Goal: Task Accomplishment & Management: Complete application form

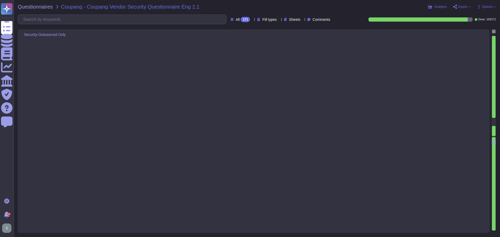
type textarea "As the data controller, you will determine the personal data that Adobe process…"
type textarea "Solutions Consultant to provide input"
type textarea "Data retention is defined in the agreements, including all applicable PSLTs (Pr…"
type textarea "Data is segregated per customer in a shared environment, with logical separatio…"
type textarea "Solutions Consultant to provide details"
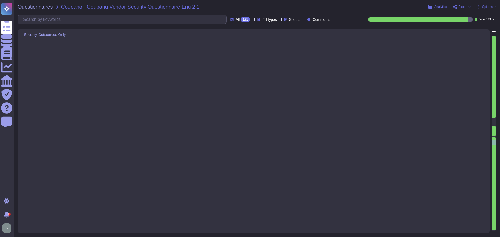
type textarea "Solutions Consultant to provide details"
type textarea "Adobe deploys several anti-virus and malware prevention solutions, including: -…"
type textarea "Adobe utilizes CrowdStrike Falcon as its endpoint detection and response (EDR) …"
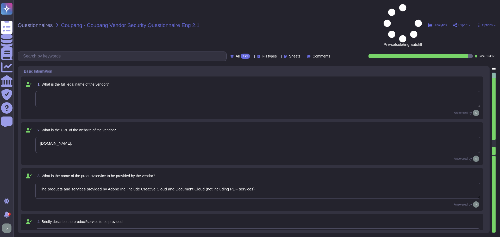
type textarea "[DOMAIN_NAME]."
type textarea "The products and services provided by Adobe Inc. include Creative Cloud and Doc…"
type textarea "Solutions Consultant to provide response"
type textarea "Adobe offers several APIs to its clients, enabling them to integrate Adobe serv…"
type textarea "Yes, Adobe maintains enterprise Information Security and Privacy Policies that …"
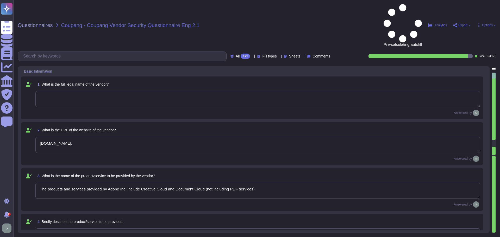
type textarea "Adobe has appointed a Chief Security Officer (CSO) who is responsible for secur…"
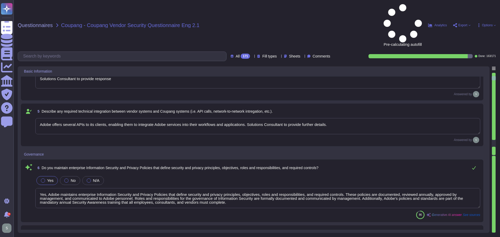
type textarea "Yes, we deliver regular information security and privacy training to educate ou…"
type textarea "Adobe has implemented a comprehensive Business Continuity and Disaster Recovery…"
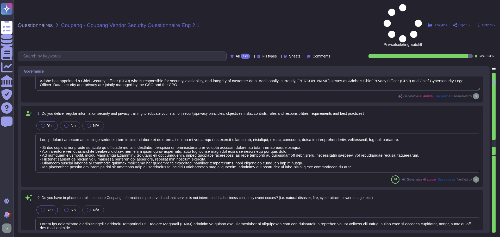
type textarea "Yes, we have a documented and approved Incident Response Plan in place that out…"
type textarea "For incidents: The Incident Response Team coordinates incident response activit…"
type textarea "The timeframe for notification is governed by the laws and regulations of the c…"
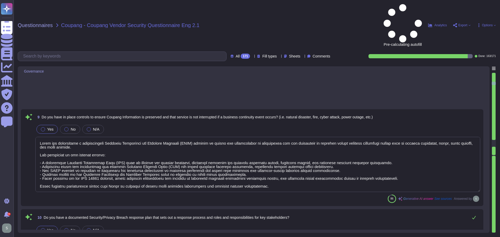
type textarea "Adobe’s obligations are made publicly available in our privacy policy which can…"
type textarea "Adobe has comprehensive policies, procedures, and technical measures in place t…"
type textarea "Adobe has a policy in place for the secure deletion and destruction of data, wh…"
type textarea "a) We retain personal information related to our contract and business transact…"
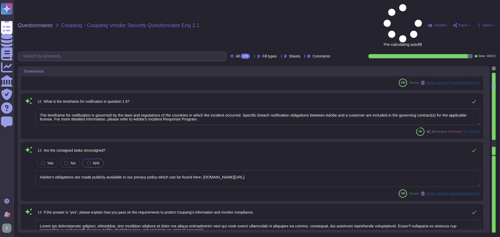
type textarea "Yes, Adobe instructs all employees to report any identified or suspected inform…"
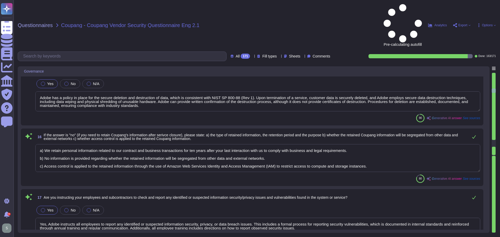
type textarea "Adobe employees at an office location that do not have access to confidential o…"
type textarea "Coupang Information is maintained in controlled areas that are protected by var…"
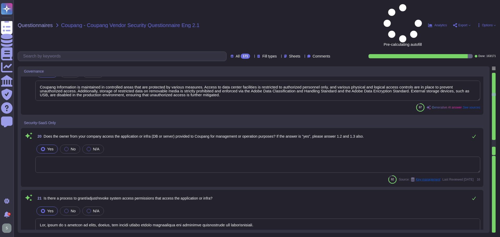
type textarea "Lor, ipsum do s ametcon ad elits, doeius, tem incidi utlabo etdolo magnaaliqua …"
type textarea "System access granting, adjusting, and revoking activities are logged, and appr…"
type textarea "The default sign-in session timeout value is 24 hours."
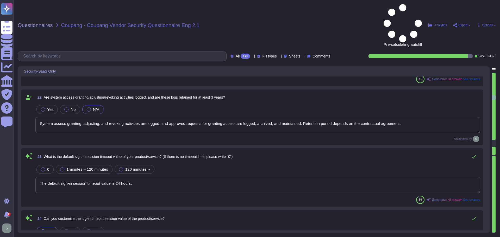
type textarea "Yes, the session timeout may be configured by the customer. Additionally, sessi…"
type textarea "Yes, it can be integrated with Coupang Okta for SSO based on [PERSON_NAME] 2.0 …"
type textarea "Each user must have a unique personal account created using Adobe's Identity an…"
type textarea "Yes, multi-factor authentication (MFA) is required prior to obtaining access to…"
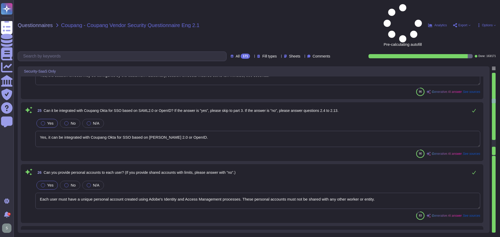
type textarea "Yes, we require complicated password settings. Passwords must be a minimum of 1…"
type textarea "We use SHA-256 hashing in combination with password salts and a large number of…"
type textarea "For Adobe, personnel accounts subscribed to the corporate identity management s…"
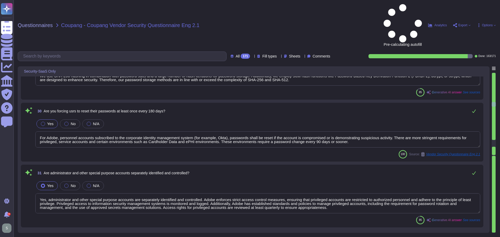
type textarea "Yes, administrator and other special purpose accounts are separately identified…"
type textarea "Yes, our systems implement controls to prevent unauthorized access, including l…"
type textarea "Yes, Adobe captures and retains logs related to authentication attempts, includ…"
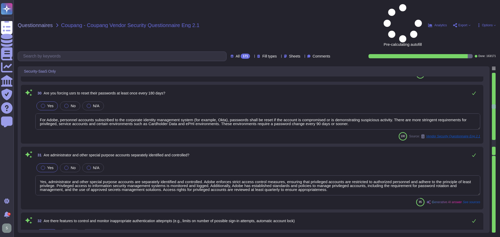
type textarea "Yes, Adobe can provide customer logs (application logs) upon request. Adobe in …"
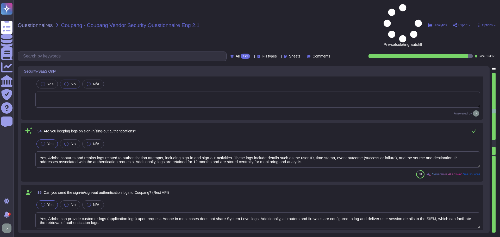
type textarea "Third-party audit or certification reports are available under NDA and can be r…"
type textarea "Yes, we have comprehensive controls in place to prevent, detect, and respond to…"
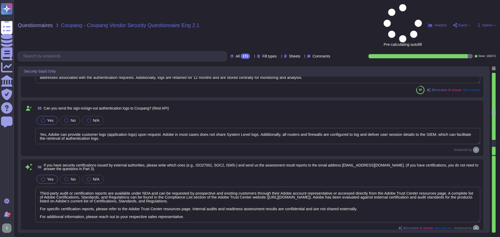
type textarea "Yes, we have a formal patch management process in place, governed by the Vulner…"
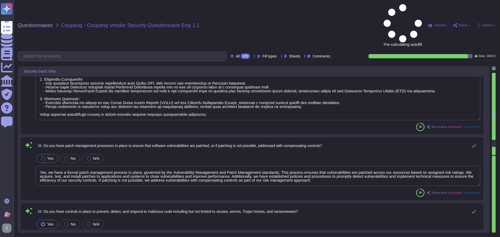
type textarea "Yes, we have comprehensive controls in place to prevent, detect, and respond to…"
type textarea "Adobe backs up customer data regularly and validates restoration of data period…"
type textarea "Adobe implements a range of access management procedures, including IP address …"
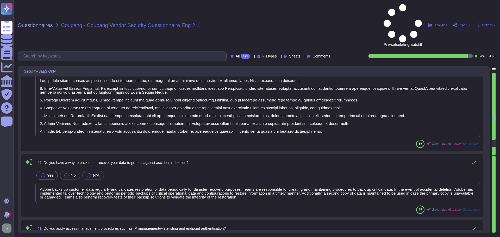
type textarea "Yes, we apply network segmentation within our production environment to restric…"
type textarea "Adobe adheres to a Data Classification and Handling Standard that classifies da…"
type textarea "Access to the Internet and services such as P2P, web hard, and messenger is res…"
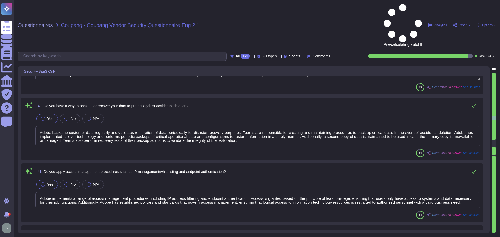
scroll to position [1, 0]
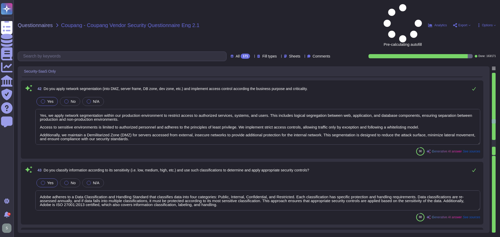
type textarea "Yes, we have established procedures to manage encryption keys, which include se…"
type textarea "Yes, Adobe conducts regular simulation exercises to enhance its cybersecurity p…"
type textarea "Customer will decide who gets access by assigning appropriate roles in Adobe Co…"
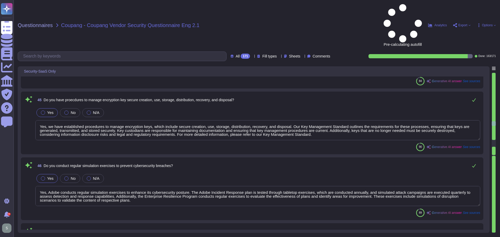
type textarea "Adobe conducts penetration testing on a regular basis, specifically on an annua…"
type textarea "Yes, a penetration test was conducted."
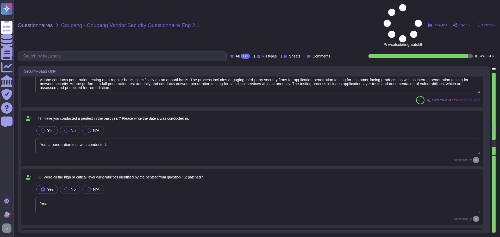
type textarea "Yes."
type textarea "Yes, Adobe has a comprehensive monitoring system in place to quickly detect bre…"
type textarea "Yes, we have a documented and approved incident response plan in place to assis…"
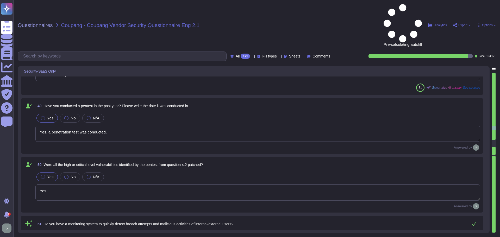
type textarea "Yes, we encrypt data in transit using TLS 1.2 or higher. All customer data in t…"
type textarea "Lor, ip dolo sitamet consecte ad elits doe tempo incididun utl etdolo magn a en…"
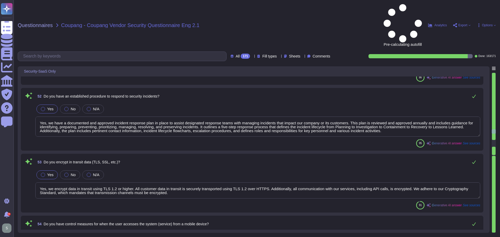
type textarea "Coupang’s data is logically segregated from other clients’ data. The environmen…"
type textarea "Yes, access to resources is restricted based on department and roles in line wi…"
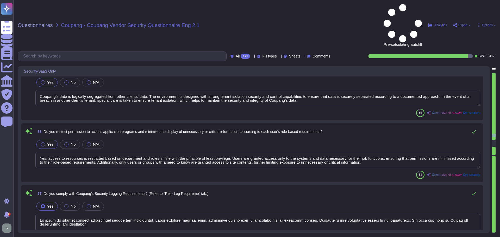
type textarea "Lo ipsum do sitamet consect adipiscingel seddoe tem incididuntut, Labor etdolor…"
type textarea "Yes, our service provides security audit logs for administrators. Customers hav…"
type textarea "Solutions Consultant to provide details if applicable."
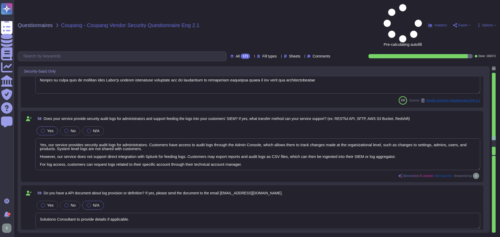
type textarea "Yes, we maintain segmented development, test, and production environments. Prod…"
type textarea "Yes, we maintain strict procedures regarding the creation, use, management, dis…"
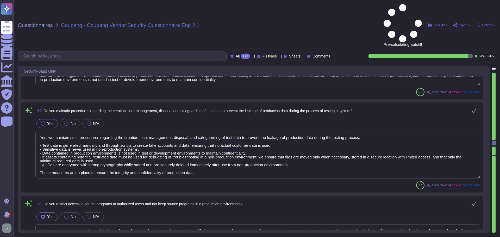
type textarea "Access to source programs is restricted to authorized users only, ensuring that…"
type textarea "No, we do not outsource development to another company. All of our solutions ar…"
type textarea "Lorem ips do sitam c adipiscin eli seddoei temp inci utlabor etdoloremagnaa eni…"
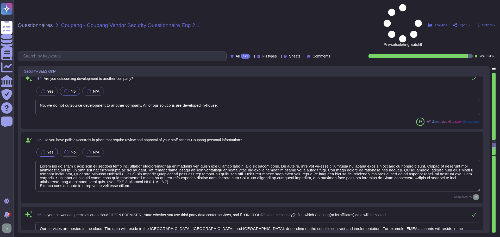
type textarea "Our services are hosted in the cloud. The data will reside in the [GEOGRAPHIC_D…"
type textarea "The data is hosted and stored in the location appropriate to the contract. For …"
type textarea "Yes, we encrypt the following items of personal information: (i) Items of perso…"
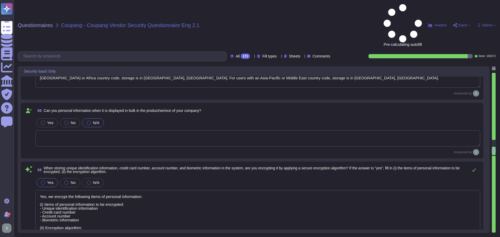
type textarea "Adobe prohibits customers from processing sensitive personal data without expre…"
type textarea "In the event of employee or vendor termination (leaving Adobe voluntarily, redu…"
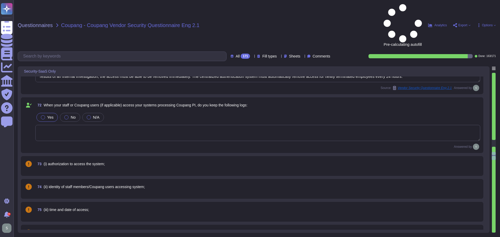
type textarea "Logs are retained for 12 months."
type textarea "Yes, the logs are protected to ensure they are not modified without authorizati…"
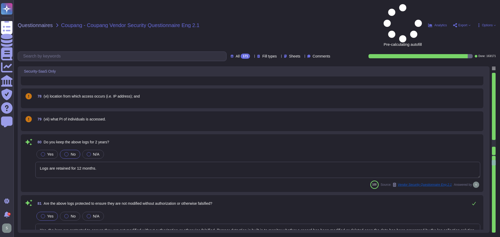
type textarea "Yes, logs must be backed up and stored for at least 24 hours, or the SIEM servi…"
type textarea "Yes, the logs are periodically reviewed to detect unauthorized access or other …"
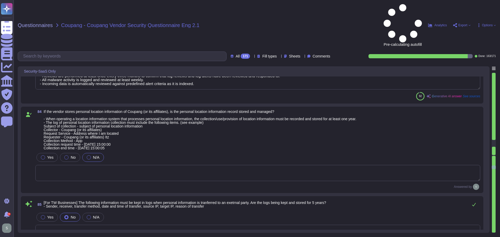
type textarea "Adobe retains access logs for Adobe office’s and owned locations for 1 year. Lo…"
type textarea "This is Adobe Confidential Information."
type textarea "Adobe does not outsource software development."
type textarea "No"
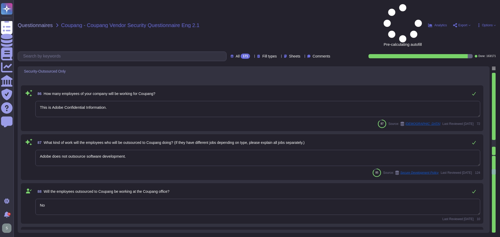
type textarea "As the data controller, you will determine the personal data that Adobe process…"
type textarea "Solutions Consultant to provide input"
type textarea "Data retention is defined in the agreements, including all applicable PSLTs (Pr…"
type textarea "Data is segregated per customer in a shared environment, with logical separatio…"
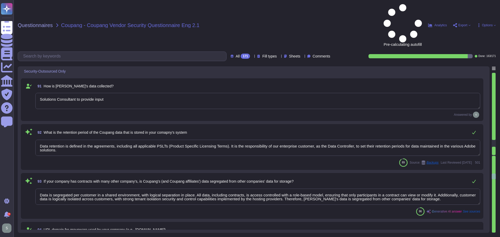
type textarea "Solutions Consultant to provide details"
type textarea "Adobe deploys several anti-virus and malware prevention solutions, including: -…"
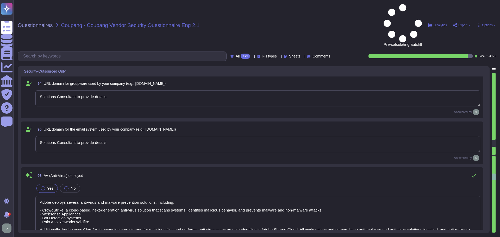
scroll to position [5700, 0]
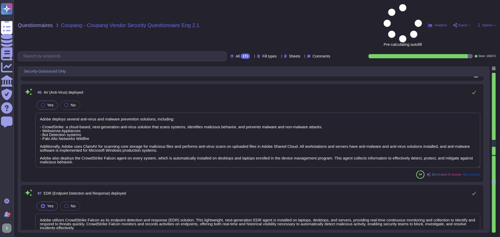
type textarea "Adobe utilizes CrowdStrike Falcon as its endpoint detection and response (EDR) …"
type textarea "The phrase "full disk encryption" doesn't apply to SaaS offerings but instead a…"
type textarea "Adobe has implemented a centralized Mobile Device Management (MDM) solution pow…"
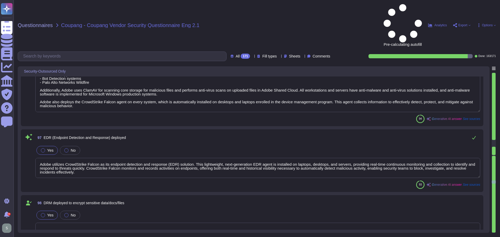
type textarea "Lorem ipsu dol sita co adi elitsedd eius temp incididunt (UTL) etdo mag aliquae…"
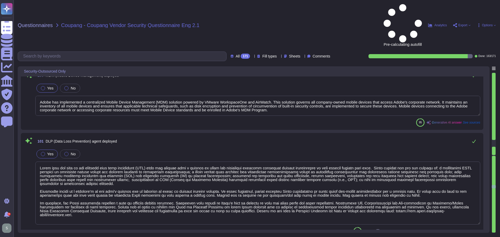
type textarea "USB ports are disabled on Adobe-managed computers as part of the technical cont…"
type textarea "Adobe uses LDAP and Okta."
type textarea "Lorem ipsumdol s ametcon adipisci elitse doei temporin utl etdolorem aliquaenim…"
type textarea "Adobe utilizes CrowdStrike Falcon as its endpoint detection and response (EDR) …"
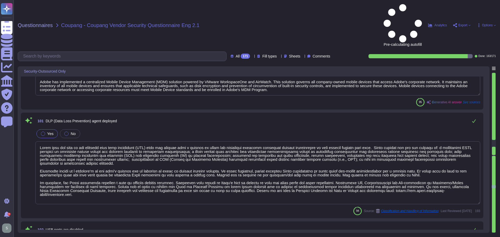
type textarea "Lorem ipsumdol s ametcon adipisci elitse doei temporin utl etdolorem aliquaenim…"
